Goal: Task Accomplishment & Management: Manage account settings

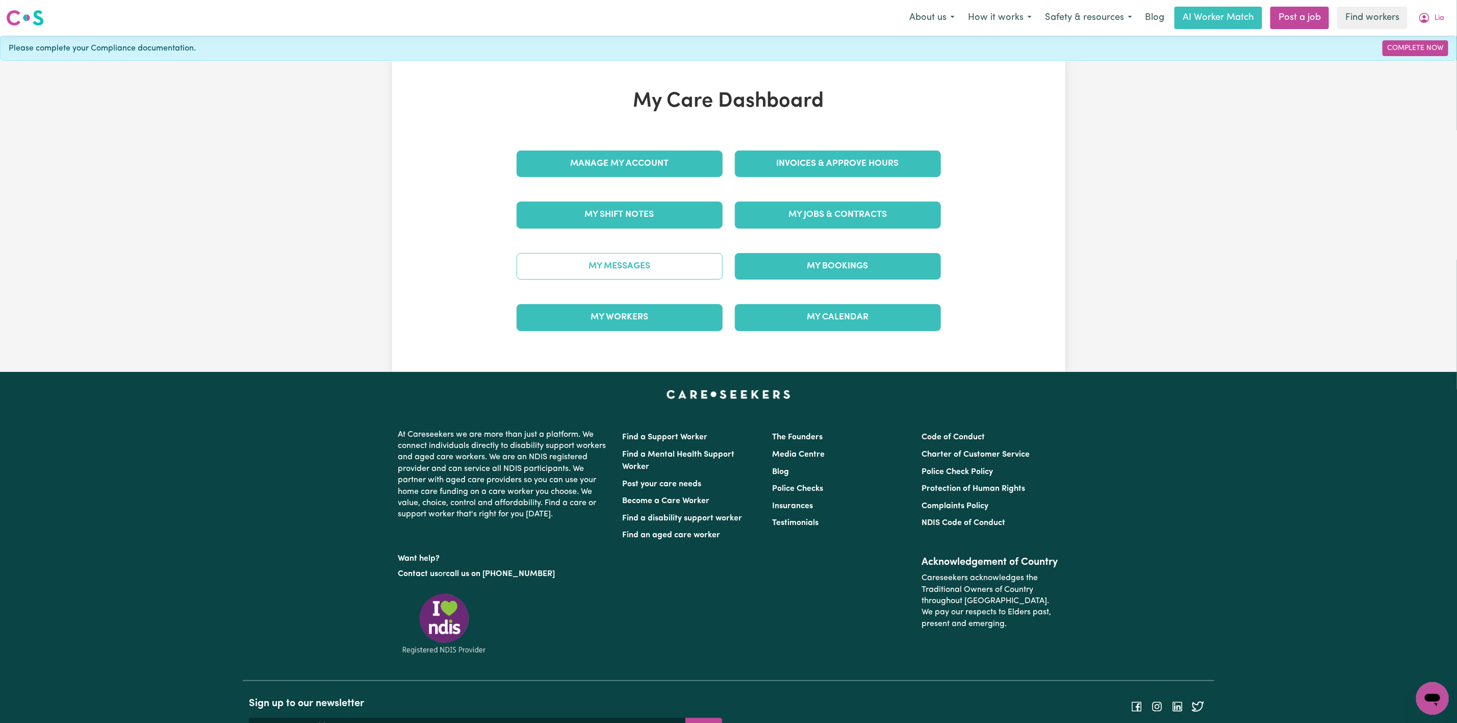
click at [610, 260] on link "My Messages" at bounding box center [620, 266] width 206 height 27
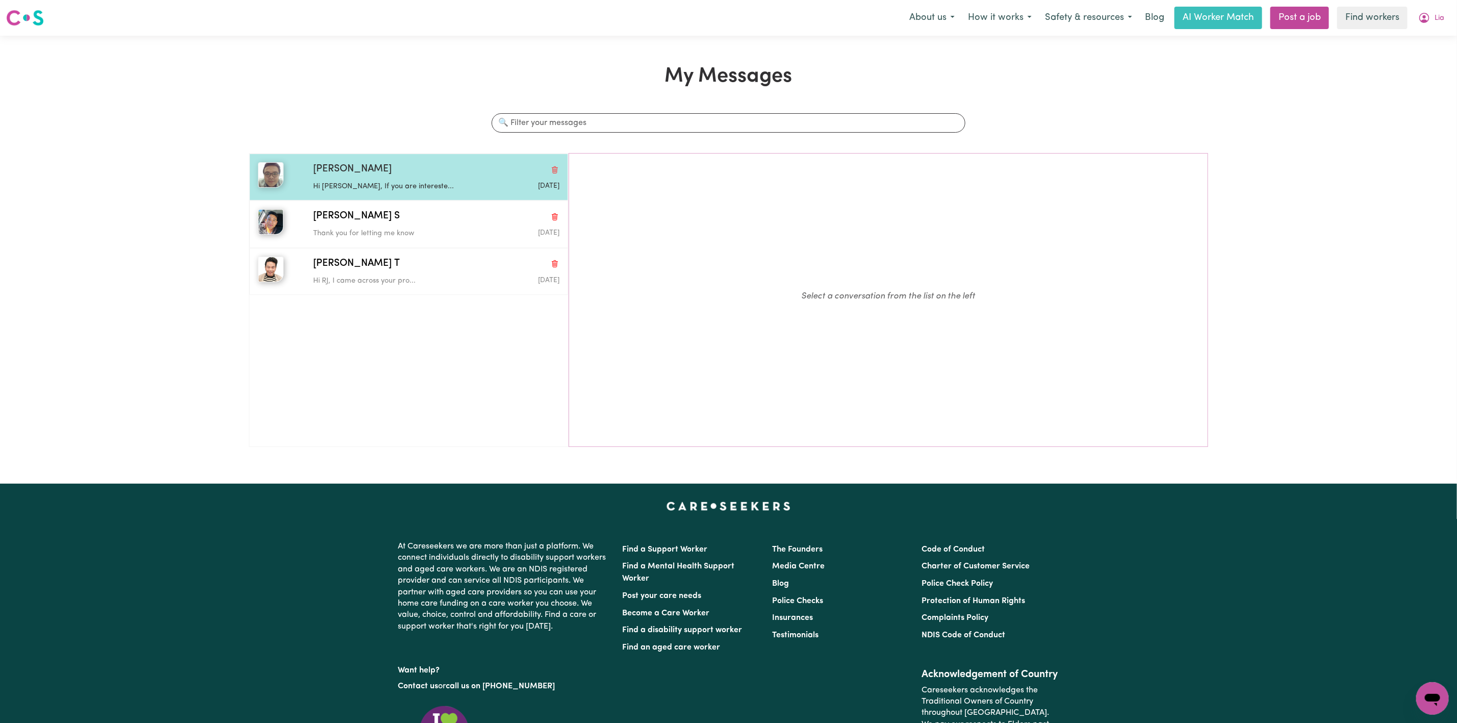
click at [420, 182] on p "Hi [PERSON_NAME], If you are intereste..." at bounding box center [395, 186] width 164 height 11
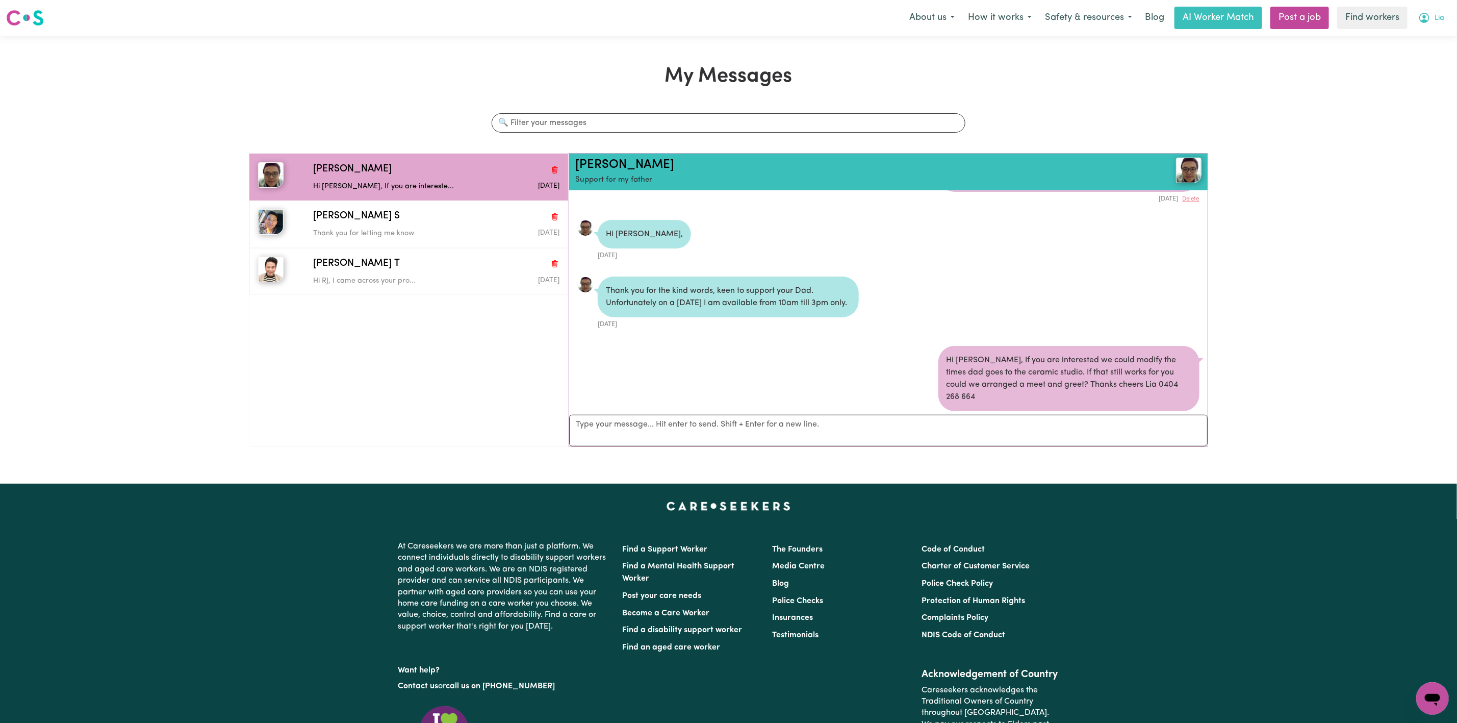
click at [1426, 10] on button "Lia" at bounding box center [1430, 17] width 39 height 21
drag, startPoint x: 1428, startPoint y: 23, endPoint x: 1432, endPoint y: 36, distance: 12.9
click at [1432, 36] on link "My Dashboard" at bounding box center [1410, 39] width 81 height 19
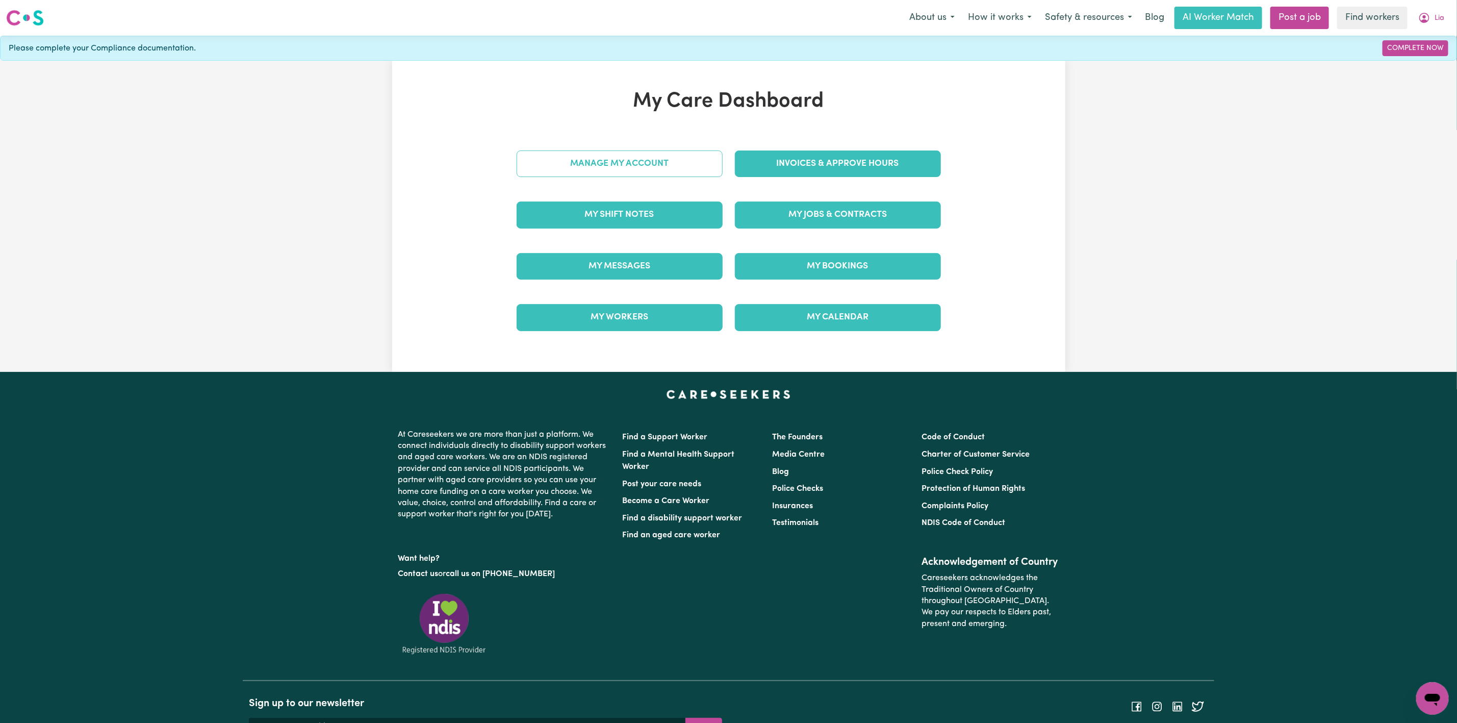
click at [642, 163] on link "Manage My Account" at bounding box center [620, 163] width 206 height 27
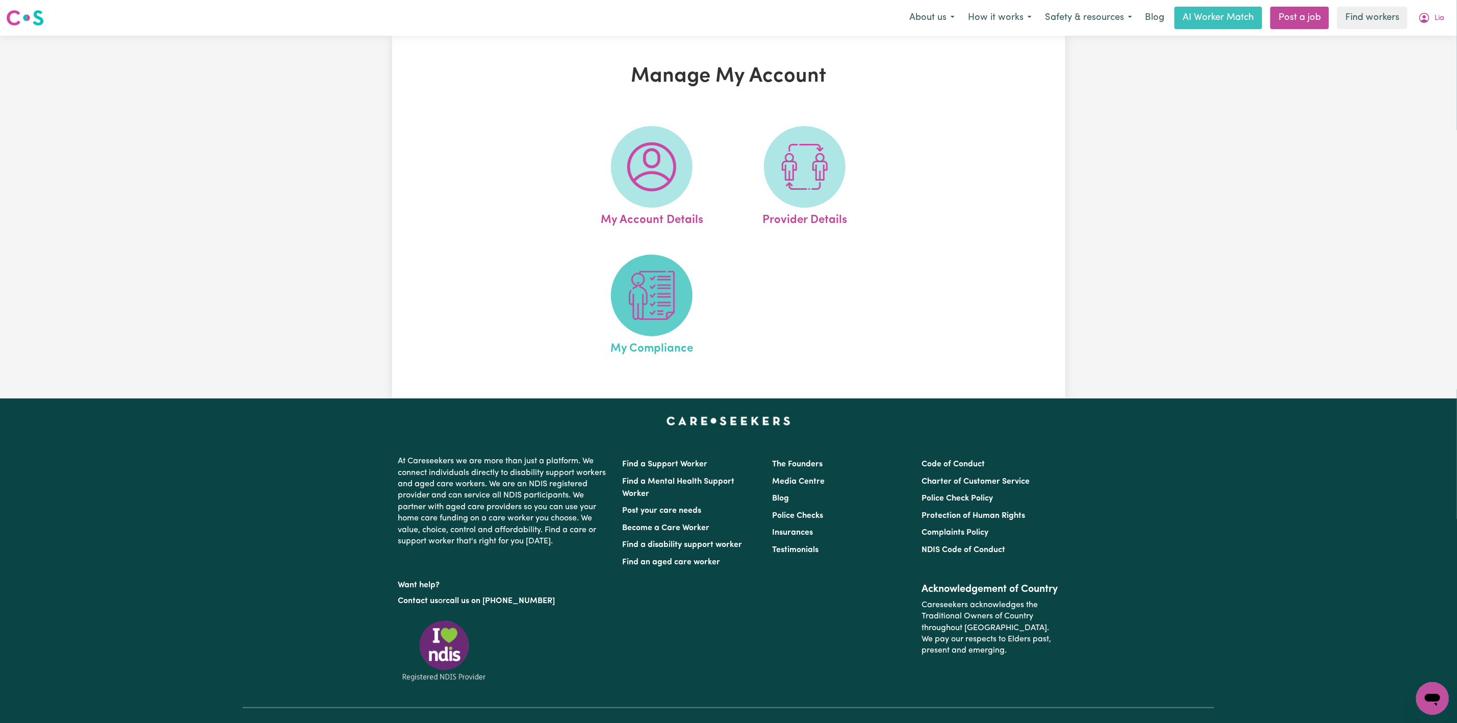
click at [639, 289] on img at bounding box center [651, 295] width 49 height 49
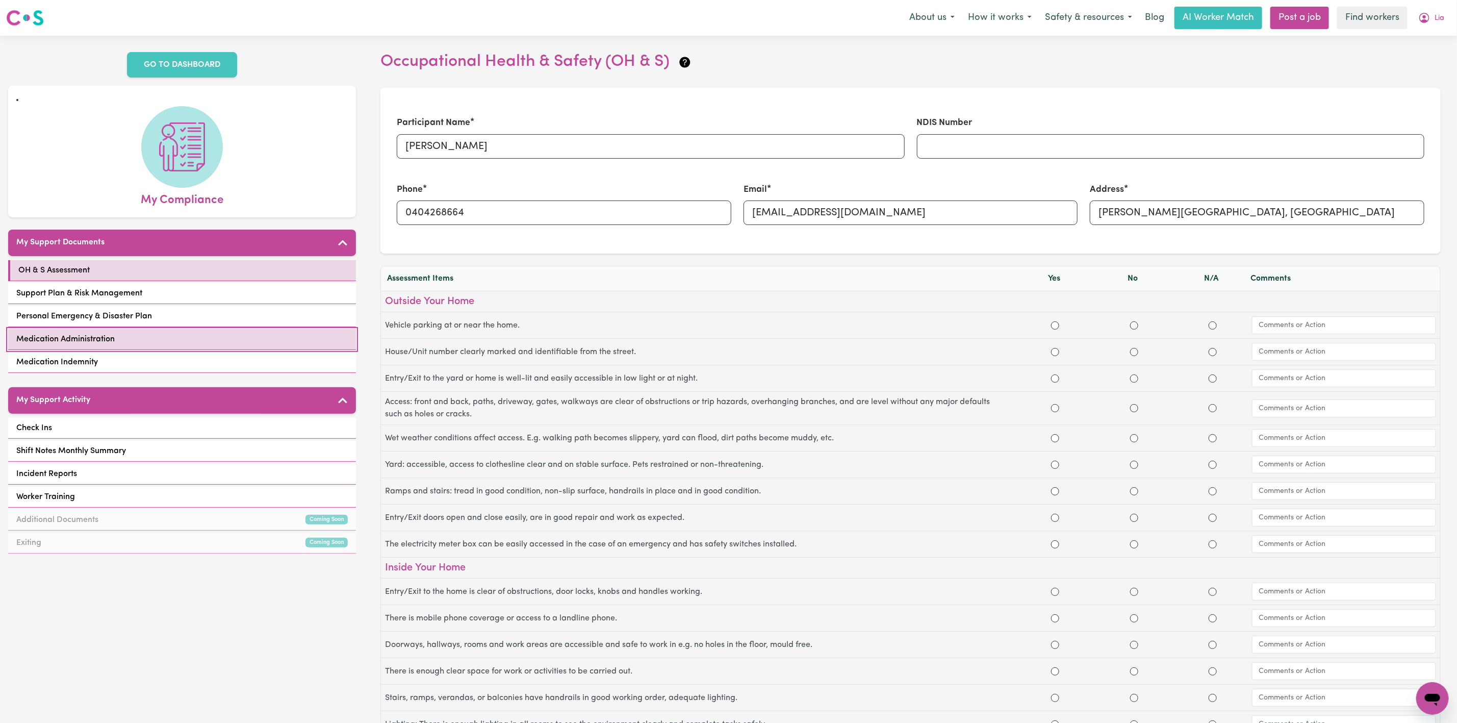
click at [227, 329] on link "Medication Administration" at bounding box center [182, 339] width 348 height 21
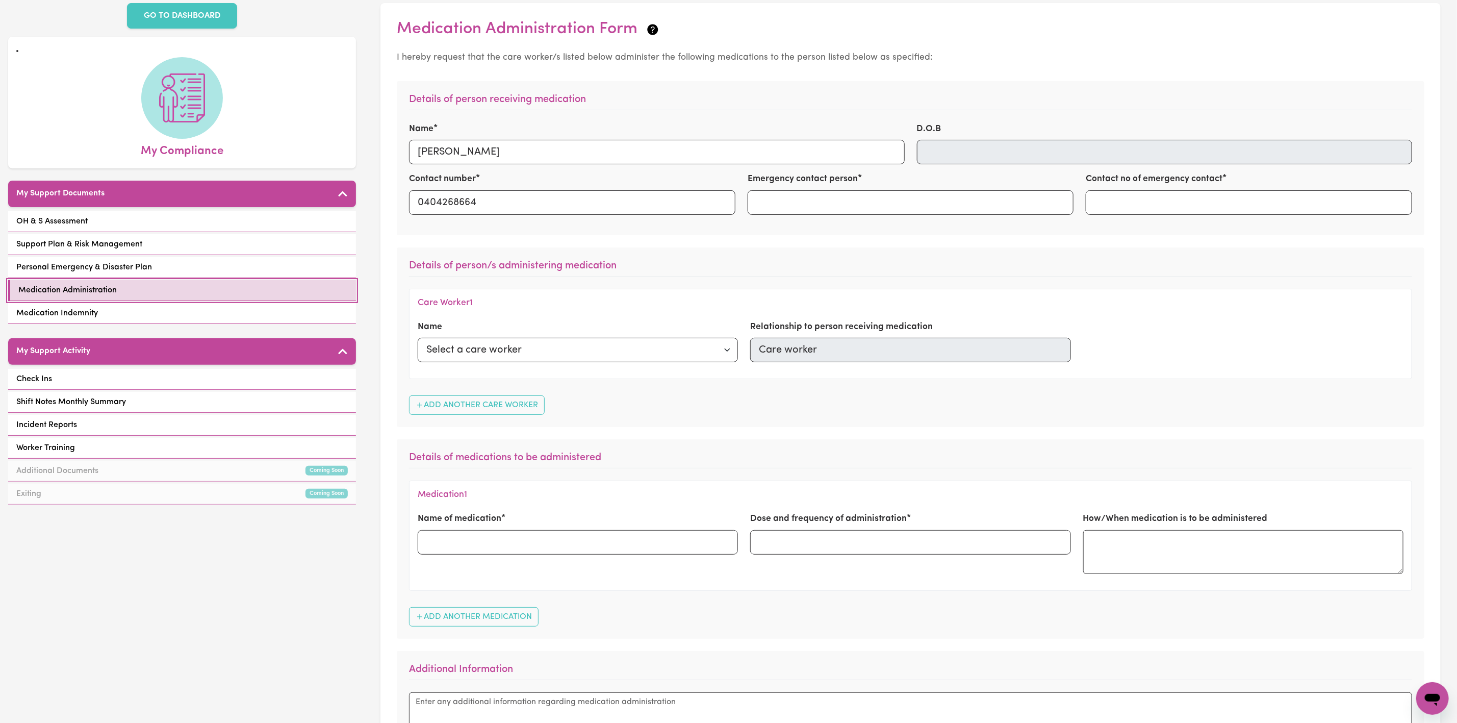
scroll to position [76, 0]
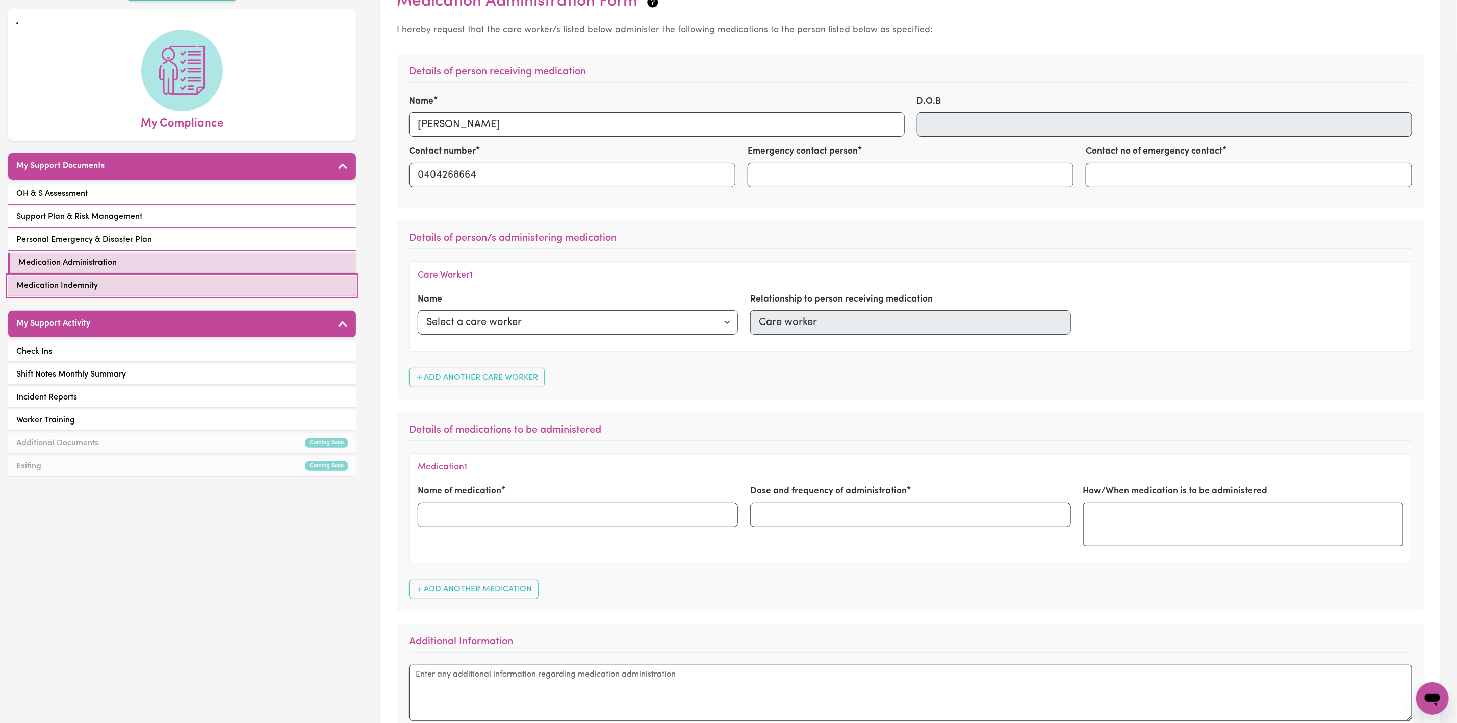
click at [179, 275] on link "Medication Indemnity" at bounding box center [182, 285] width 348 height 21
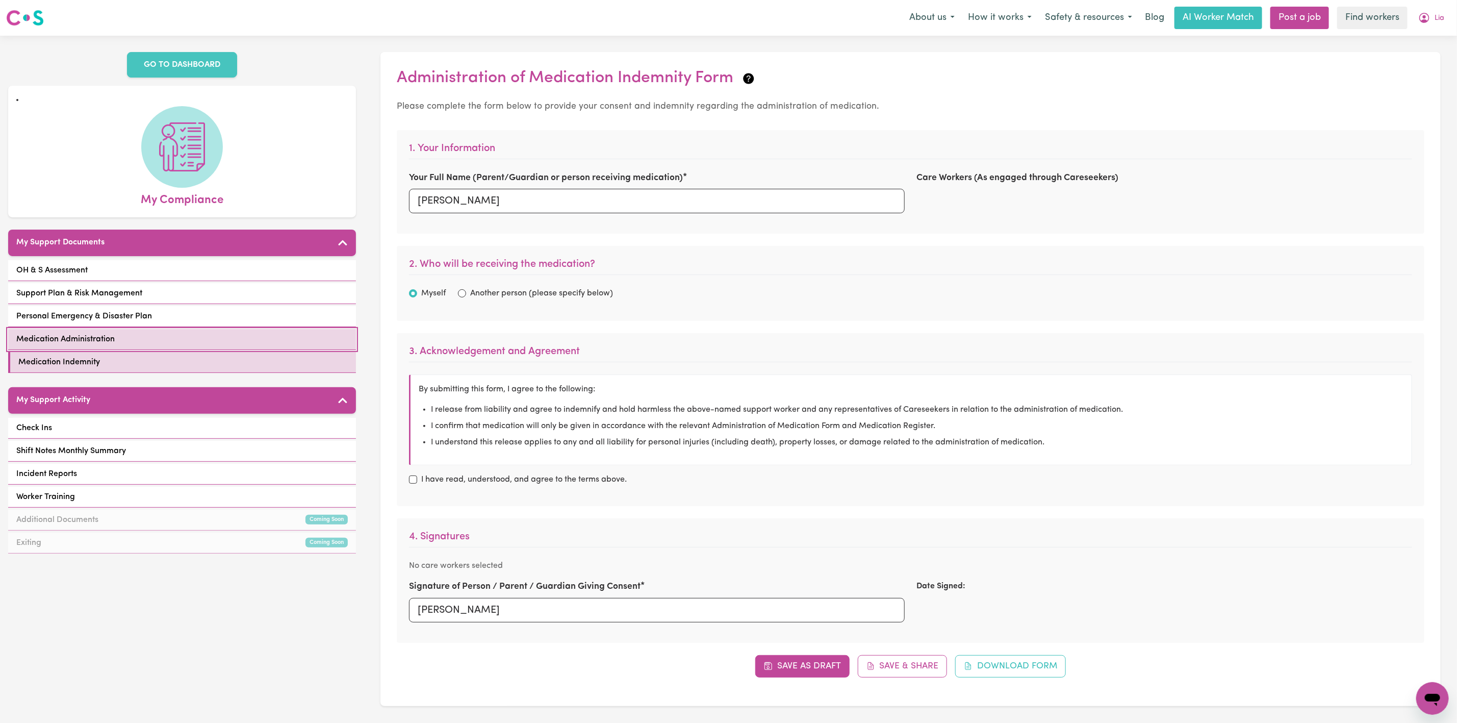
click at [240, 329] on link "Medication Administration" at bounding box center [182, 339] width 348 height 21
